Goal: Book appointment/travel/reservation

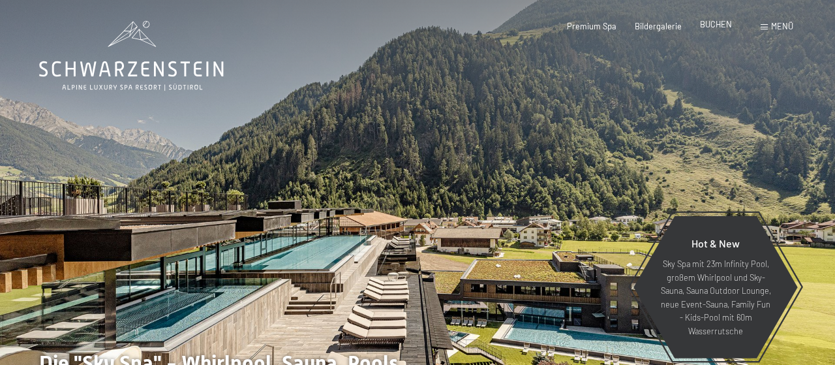
click at [714, 26] on span "BUCHEN" at bounding box center [716, 24] width 32 height 10
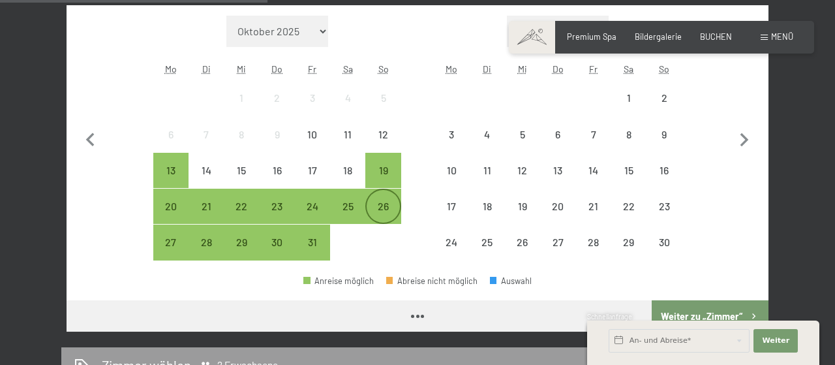
scroll to position [407, 0]
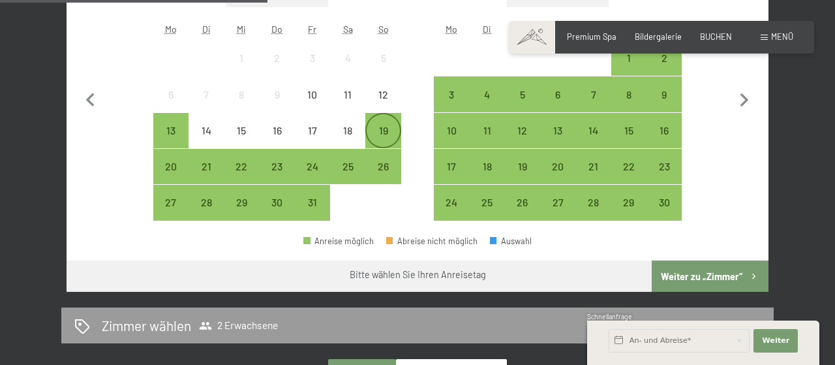
click at [378, 129] on div "19" at bounding box center [383, 141] width 33 height 33
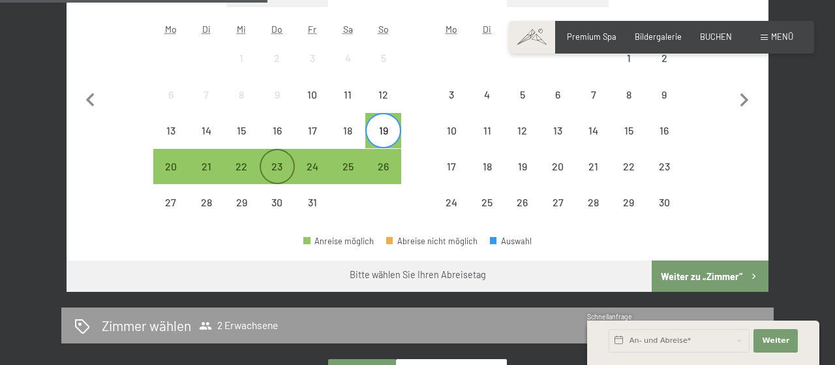
click at [266, 161] on div "23" at bounding box center [277, 177] width 33 height 33
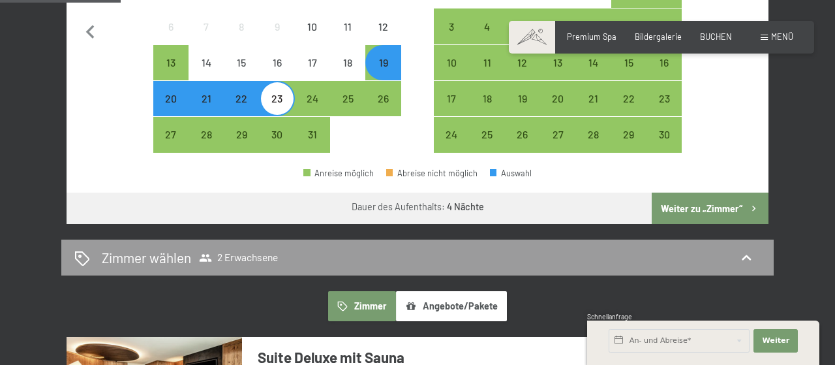
click at [699, 202] on button "Weiter zu „Zimmer“" at bounding box center [710, 208] width 117 height 31
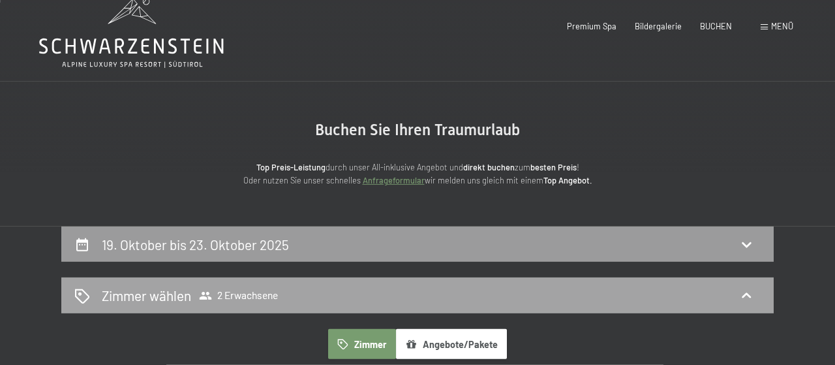
scroll to position [0, 0]
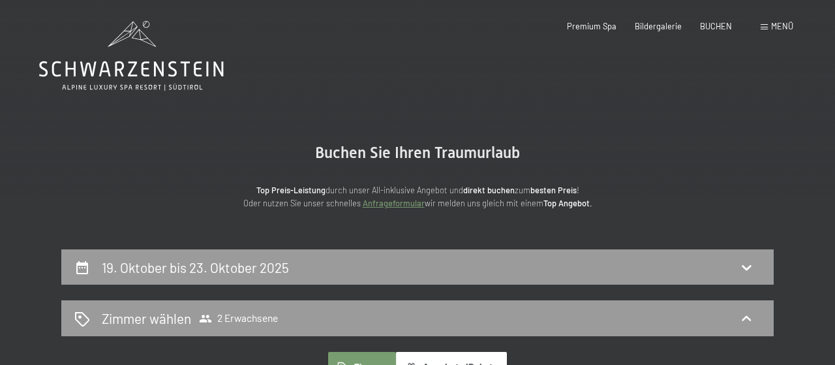
click at [178, 66] on icon at bounding box center [131, 56] width 185 height 70
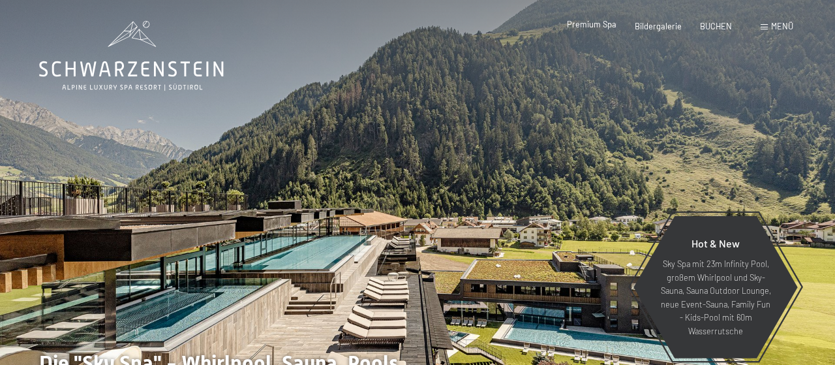
click at [598, 20] on span "Premium Spa" at bounding box center [592, 24] width 50 height 10
